Goal: Task Accomplishment & Management: Use online tool/utility

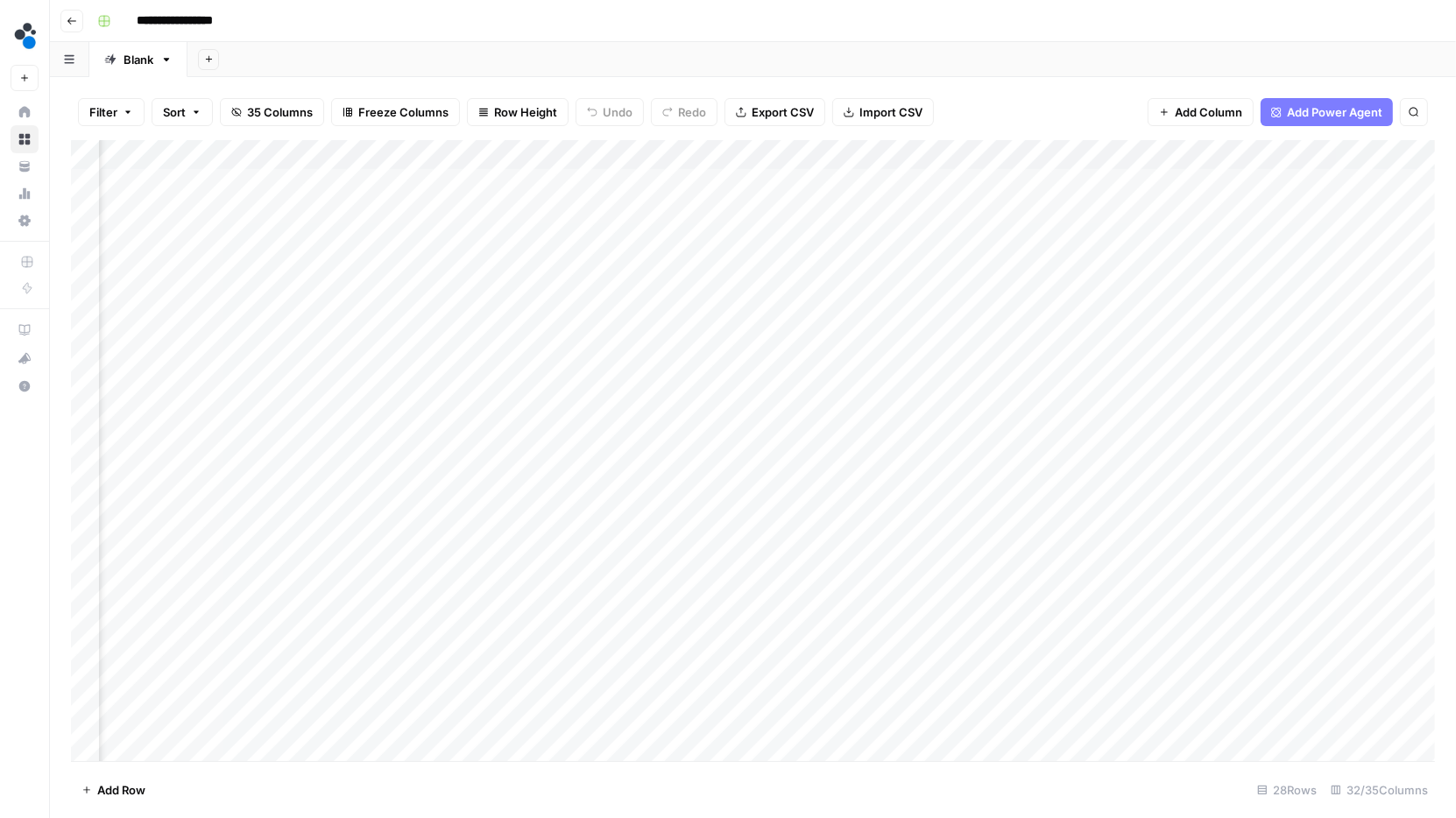
scroll to position [0, 4234]
click at [1319, 180] on div "Add Column" at bounding box center [753, 451] width 1364 height 622
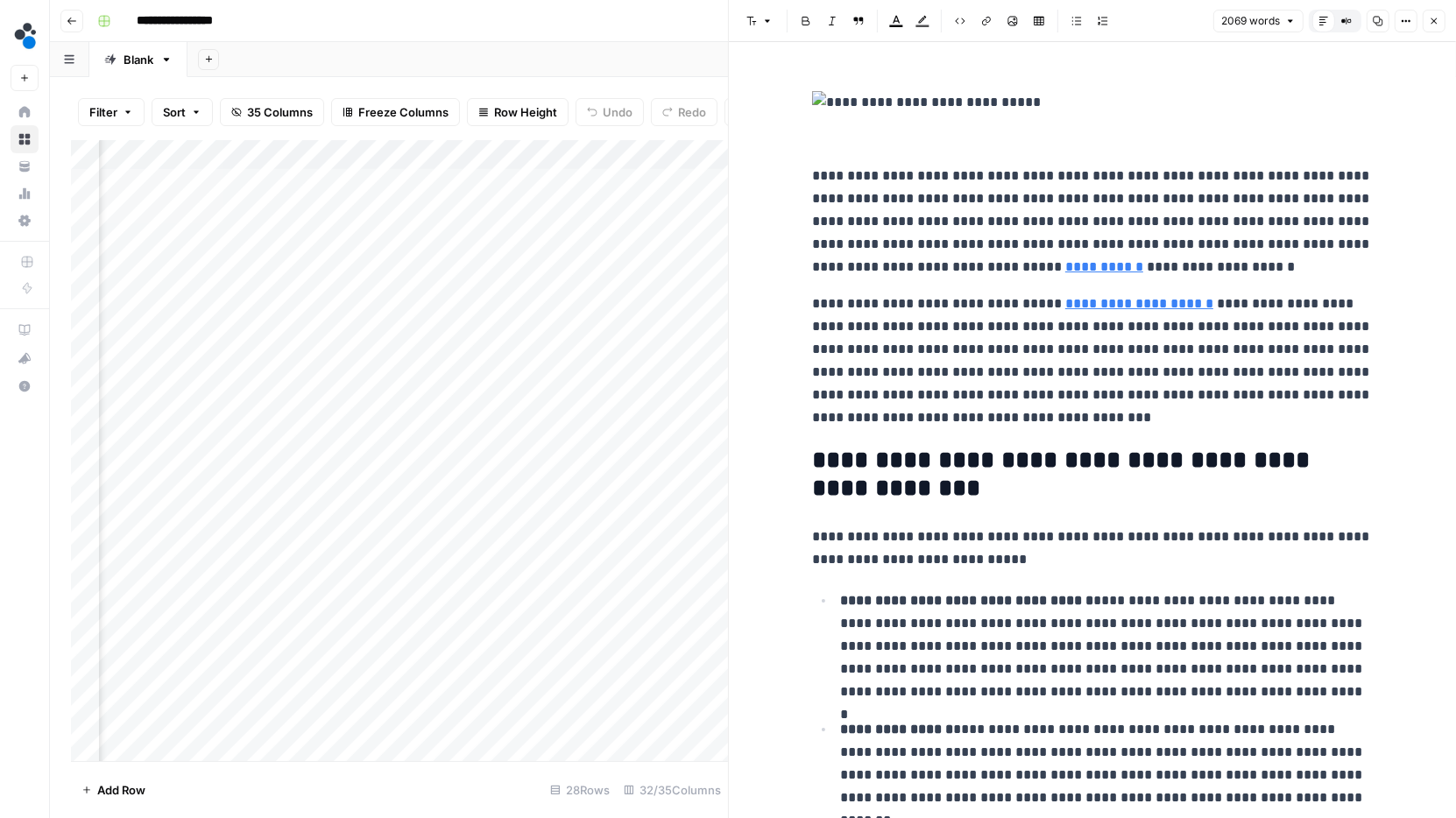
click at [1379, 23] on icon "button" at bounding box center [1379, 22] width 11 height 11
click at [430, 154] on div "Add Column" at bounding box center [400, 451] width 657 height 622
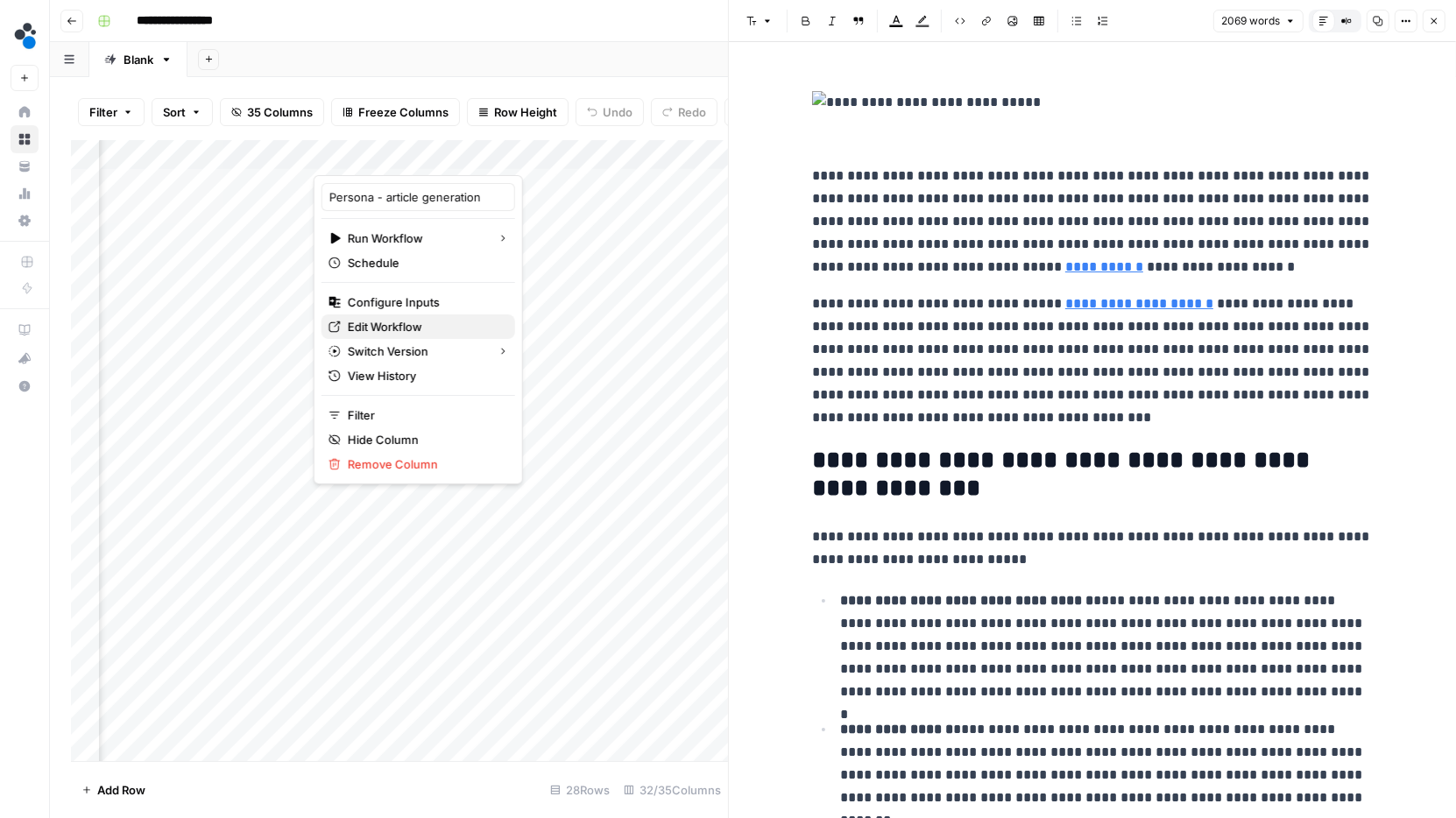
click at [381, 321] on span "Edit Workflow" at bounding box center [424, 327] width 154 height 18
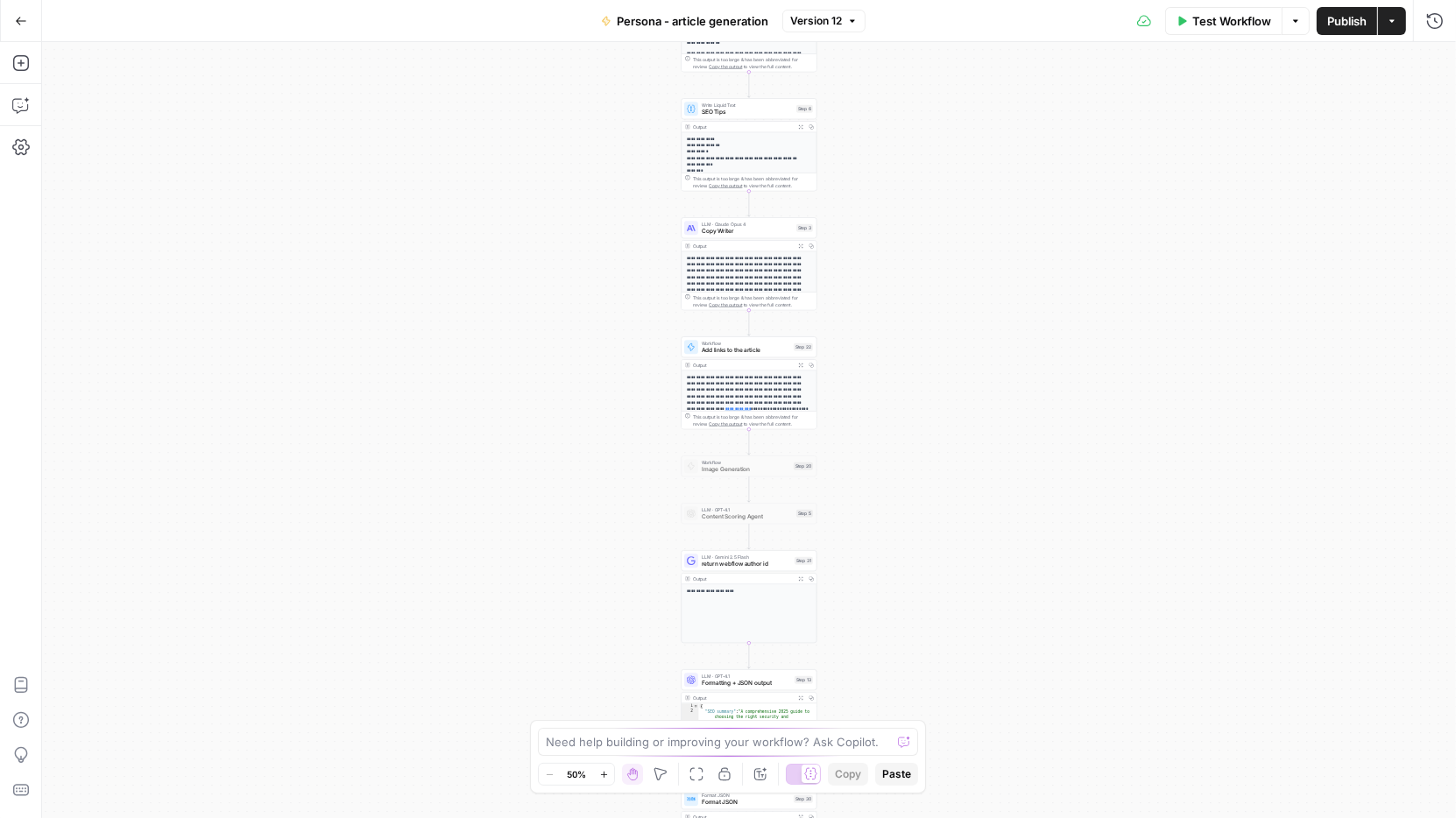
click at [844, 18] on button "Version 12" at bounding box center [824, 21] width 84 height 22
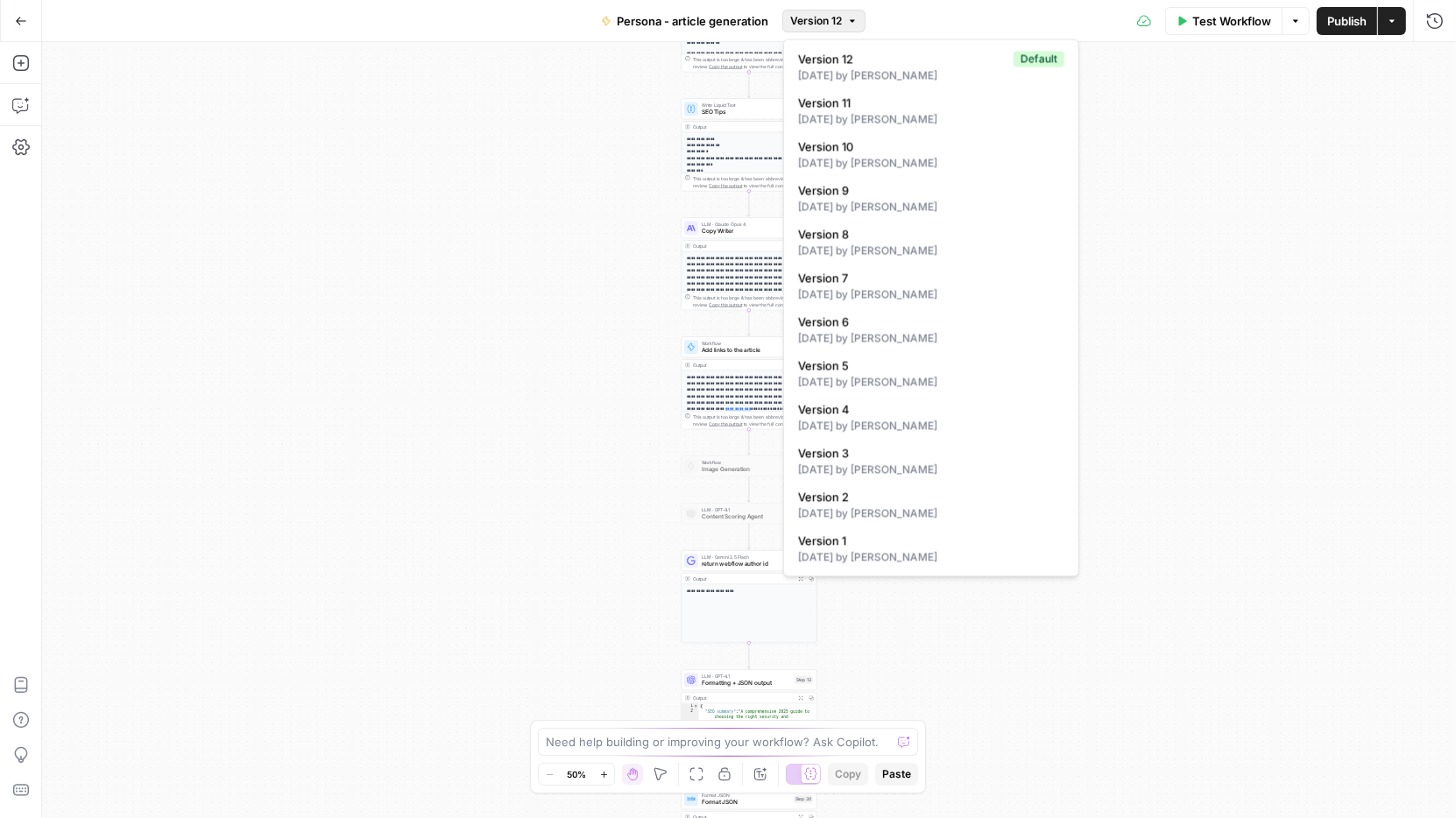
click at [1178, 162] on div "**********" at bounding box center [749, 430] width 1414 height 776
